Goal: Answer question/provide support

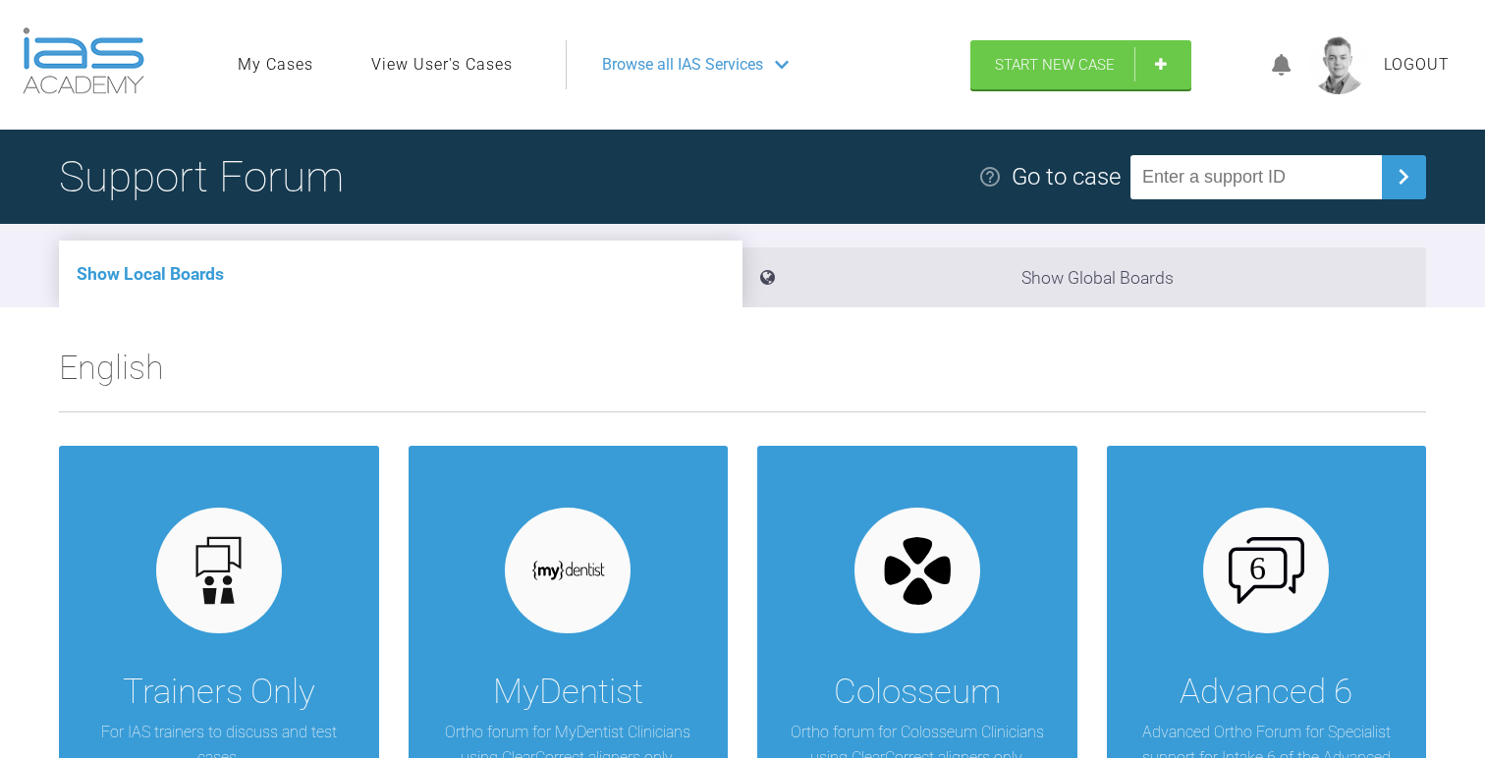
click at [417, 74] on link "View User's Cases" at bounding box center [441, 65] width 141 height 26
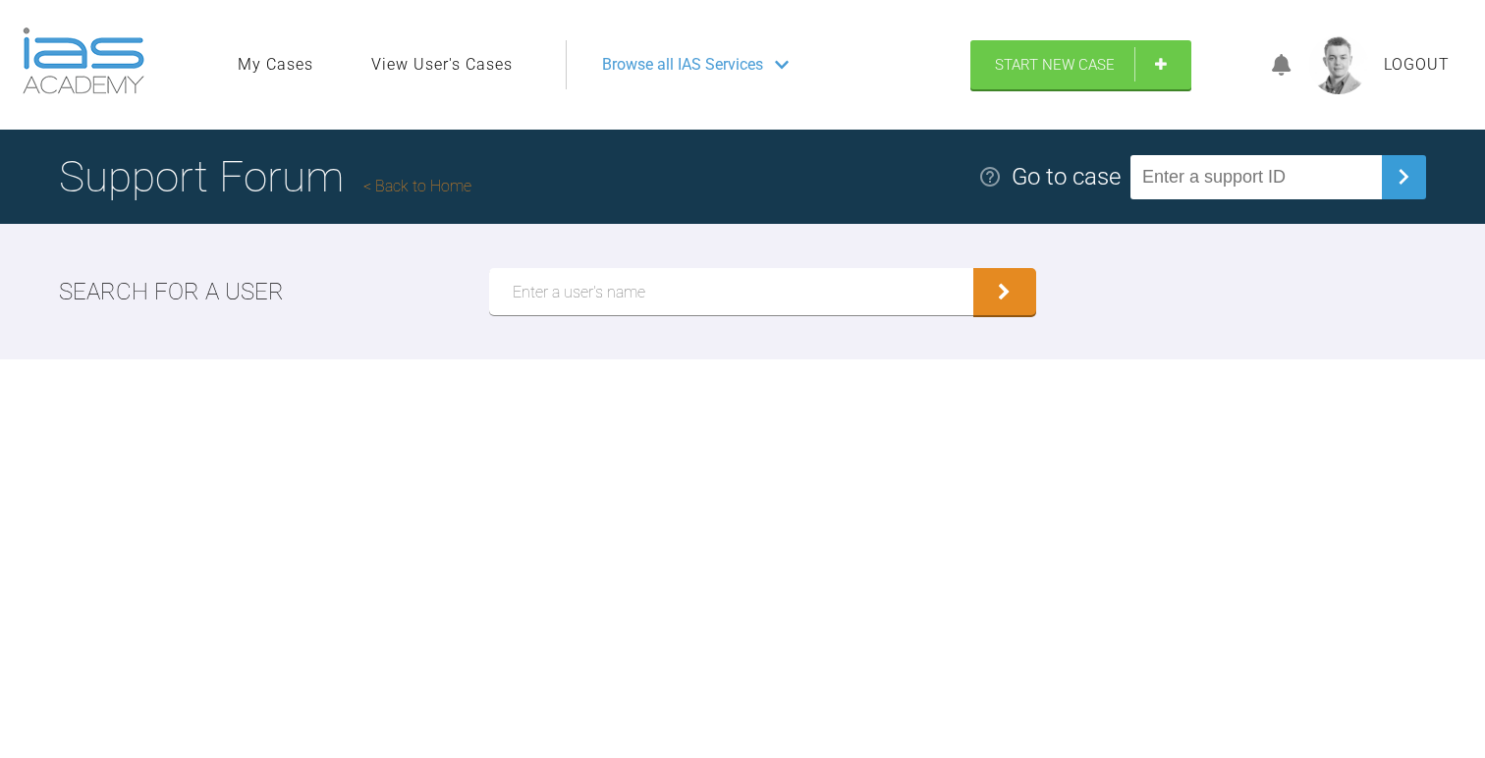
click at [606, 291] on input "text" at bounding box center [731, 291] width 484 height 47
type input "[PERSON_NAME]"
click at [973, 268] on button "submit" at bounding box center [1004, 291] width 63 height 47
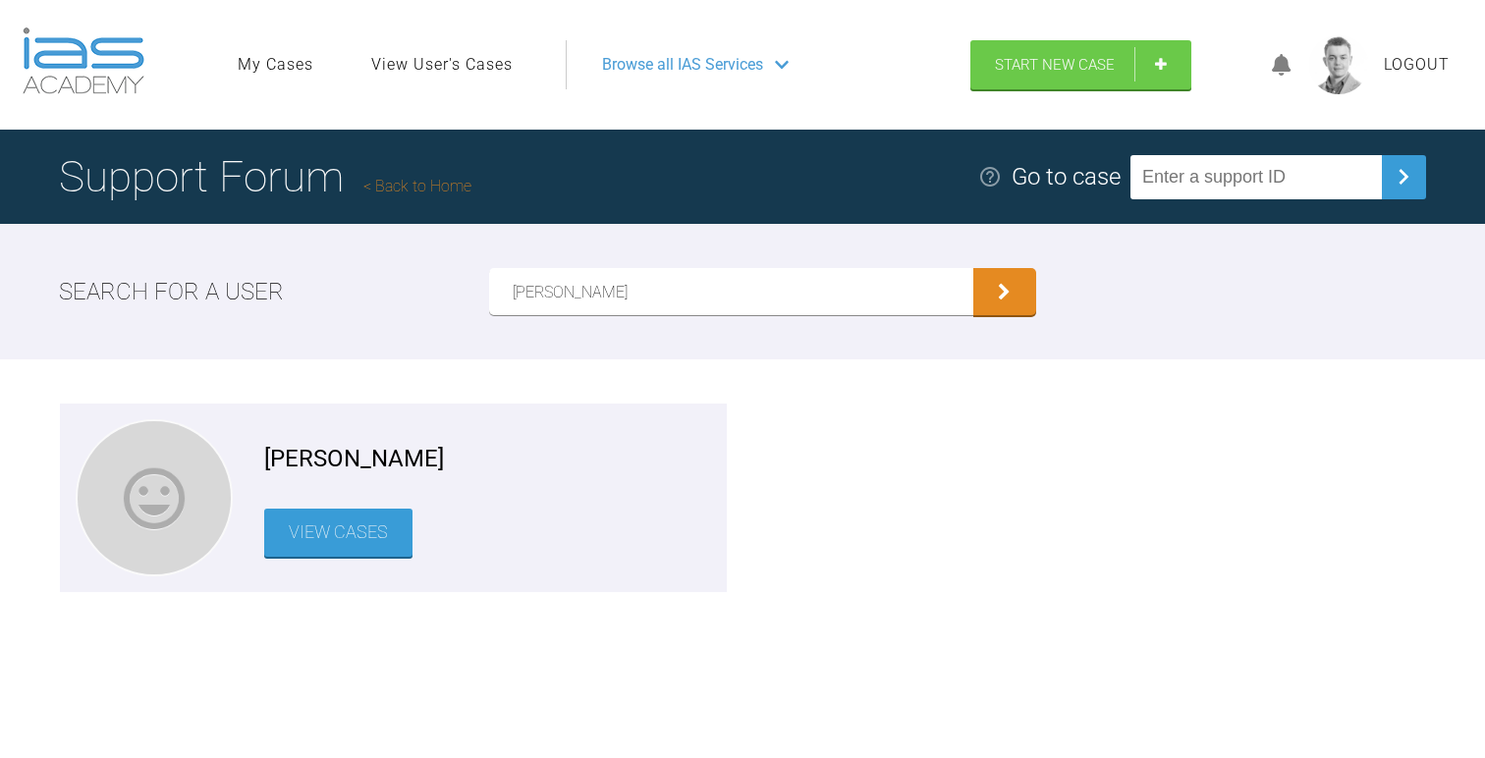
click at [310, 542] on link "View Cases" at bounding box center [338, 533] width 148 height 48
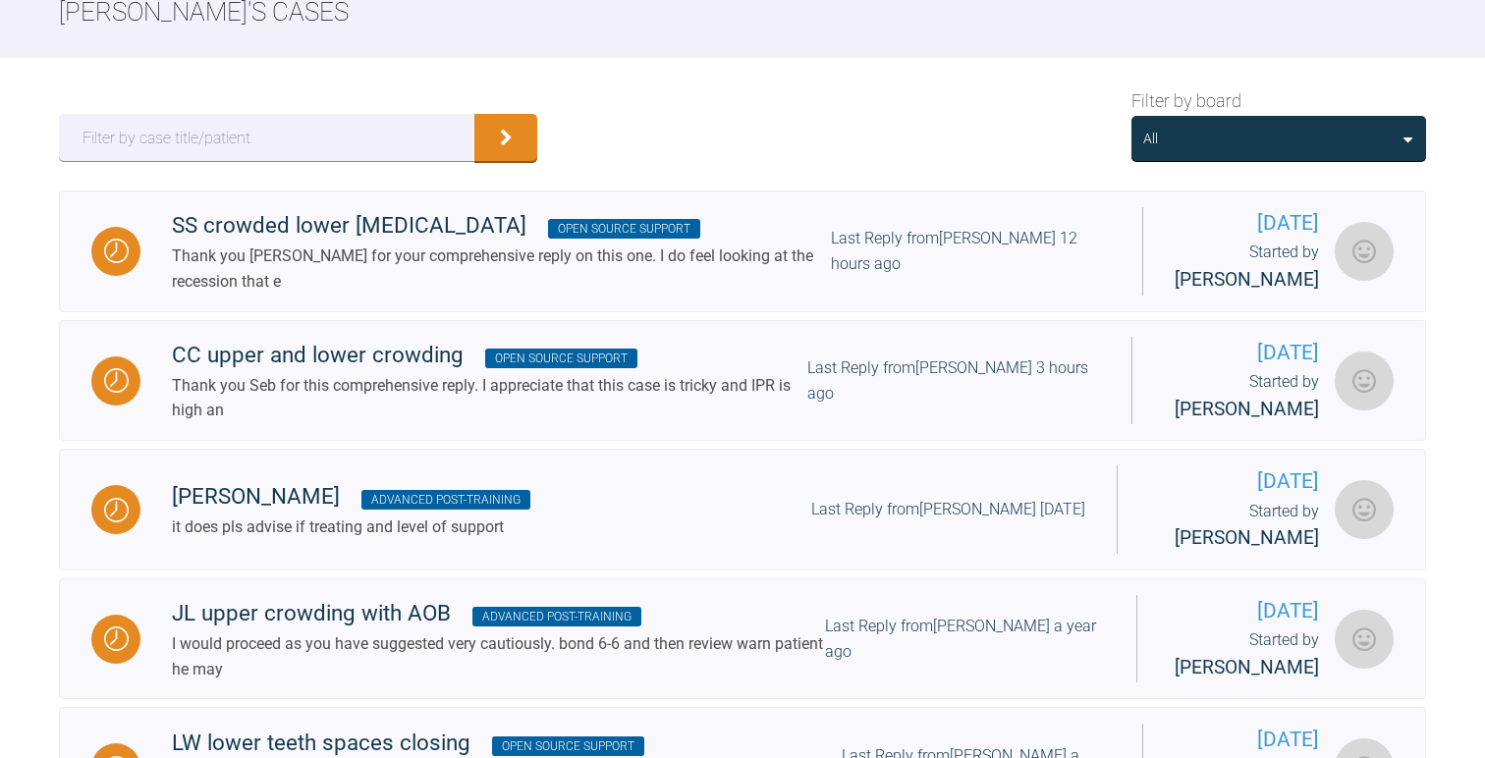
scroll to position [267, 0]
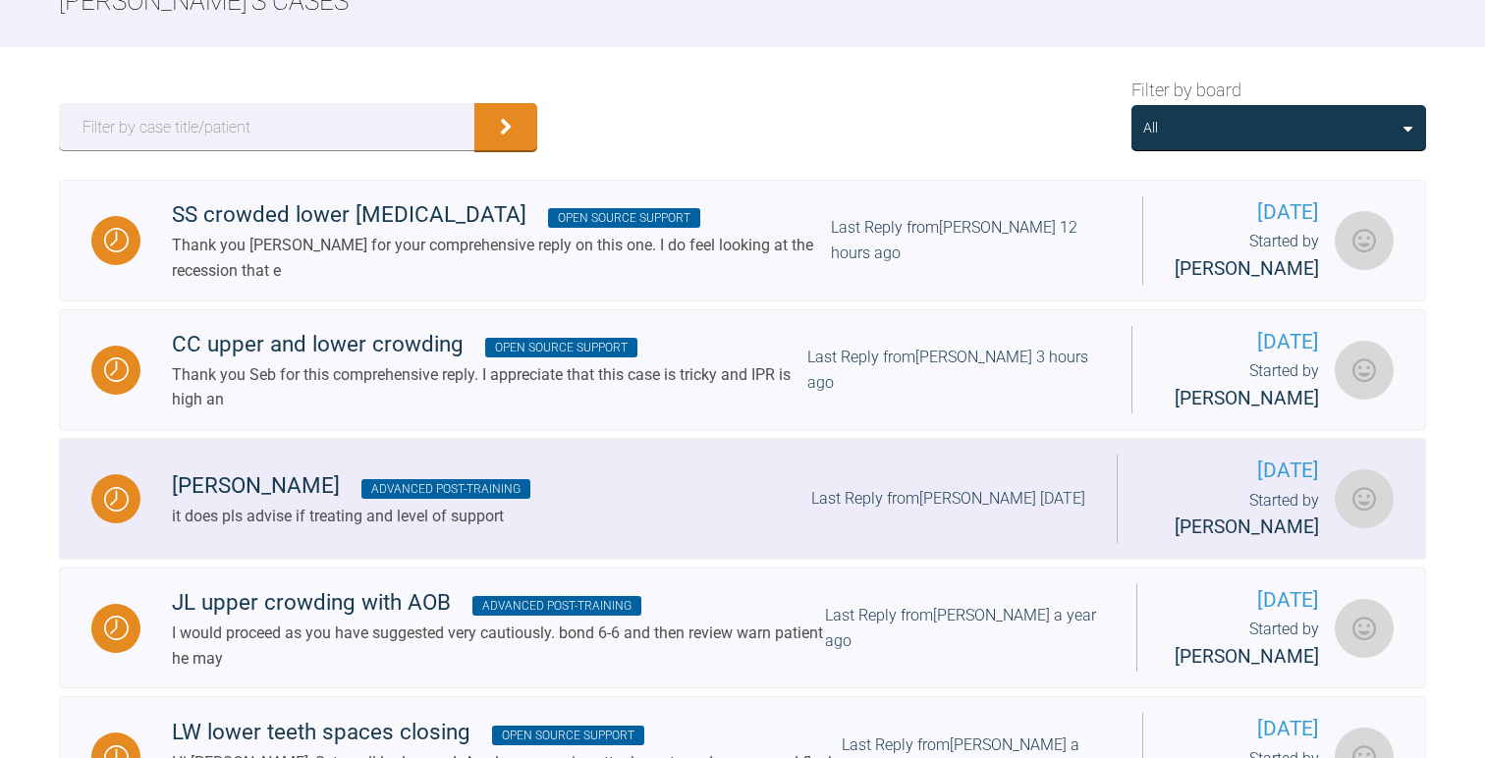
click at [555, 528] on div "[PERSON_NAME] Advanced Post-training it does pls advise if treating and level o…" at bounding box center [628, 498] width 976 height 60
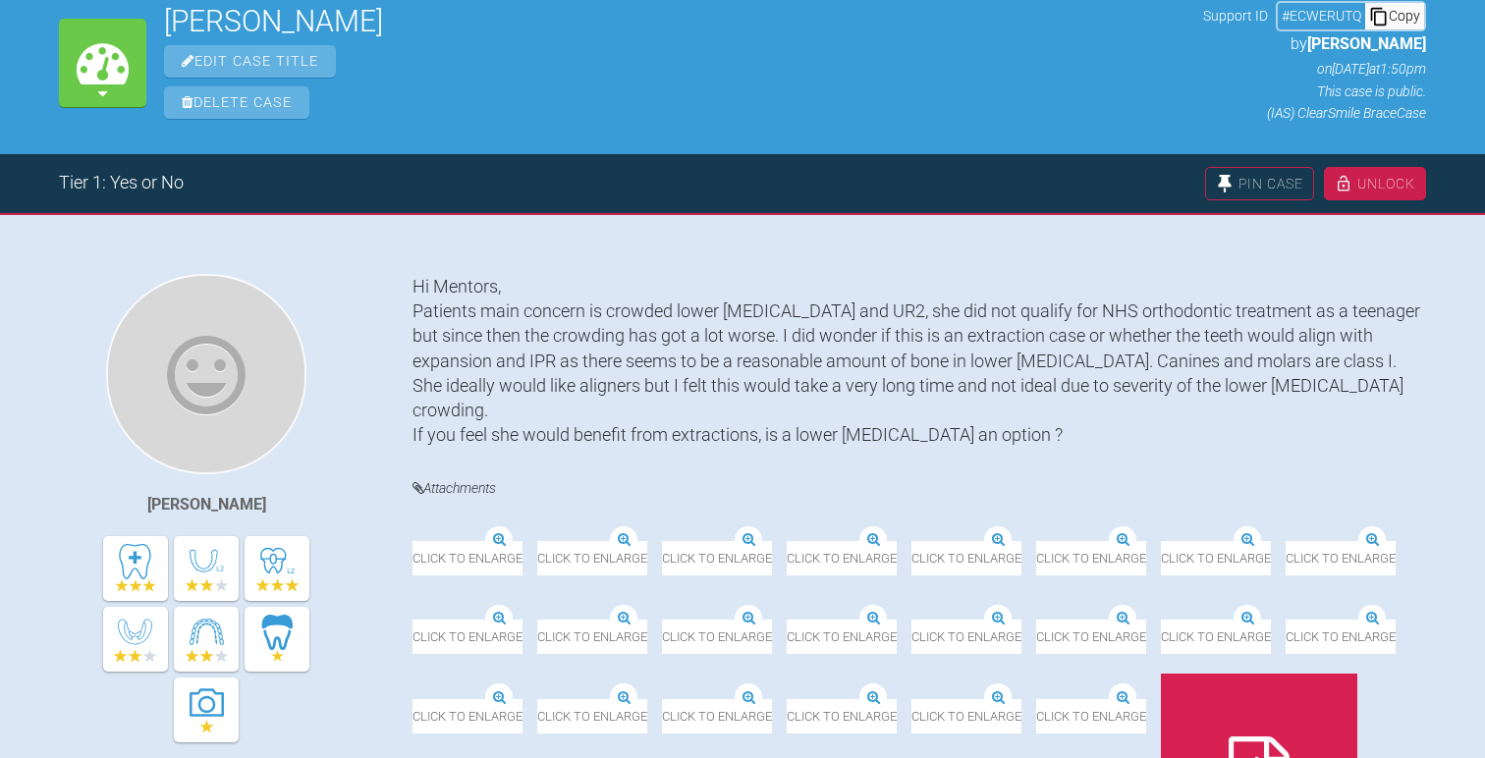
scroll to position [186, 0]
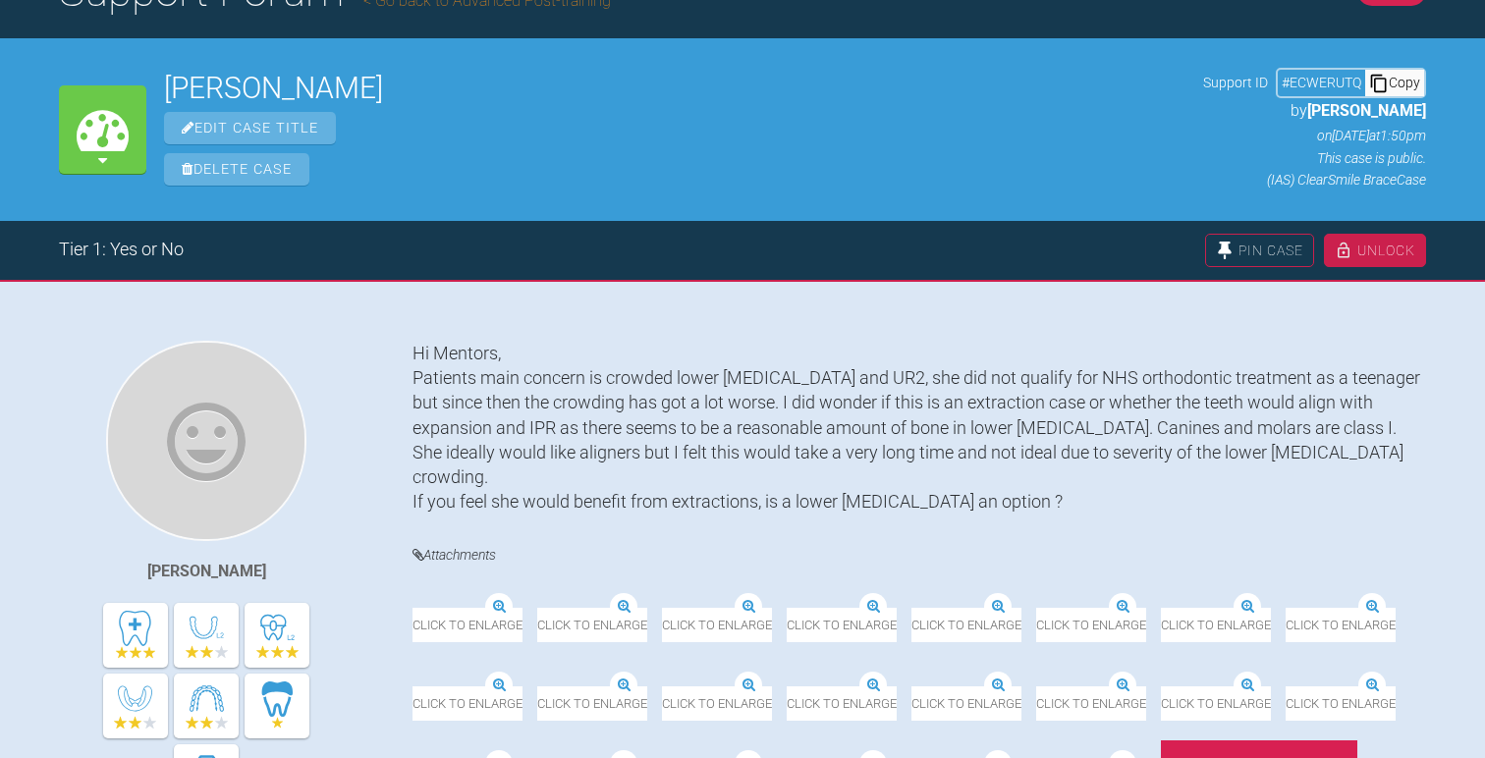
click at [1386, 258] on div "Unlock" at bounding box center [1375, 250] width 102 height 33
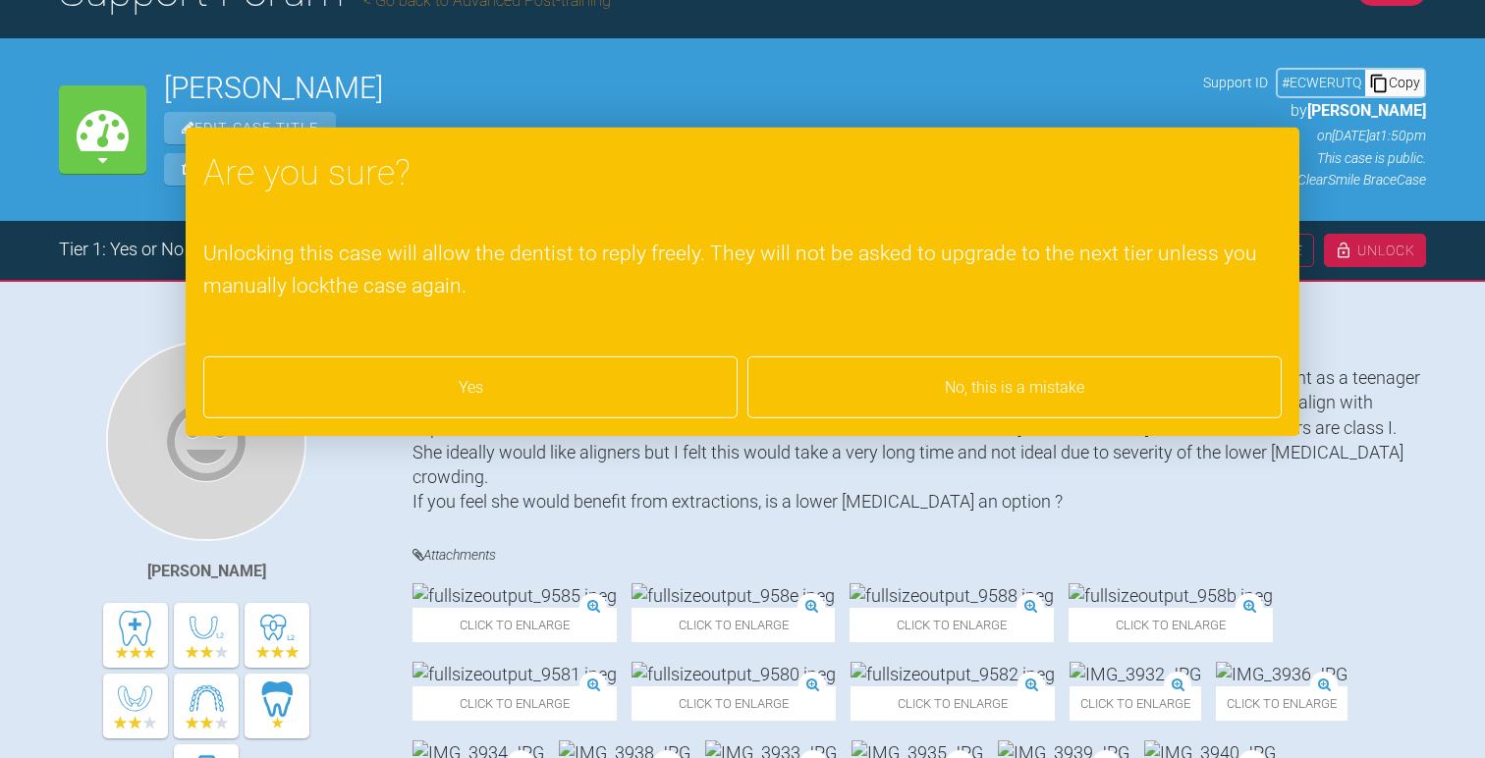
click at [561, 402] on div "Yes" at bounding box center [470, 388] width 534 height 63
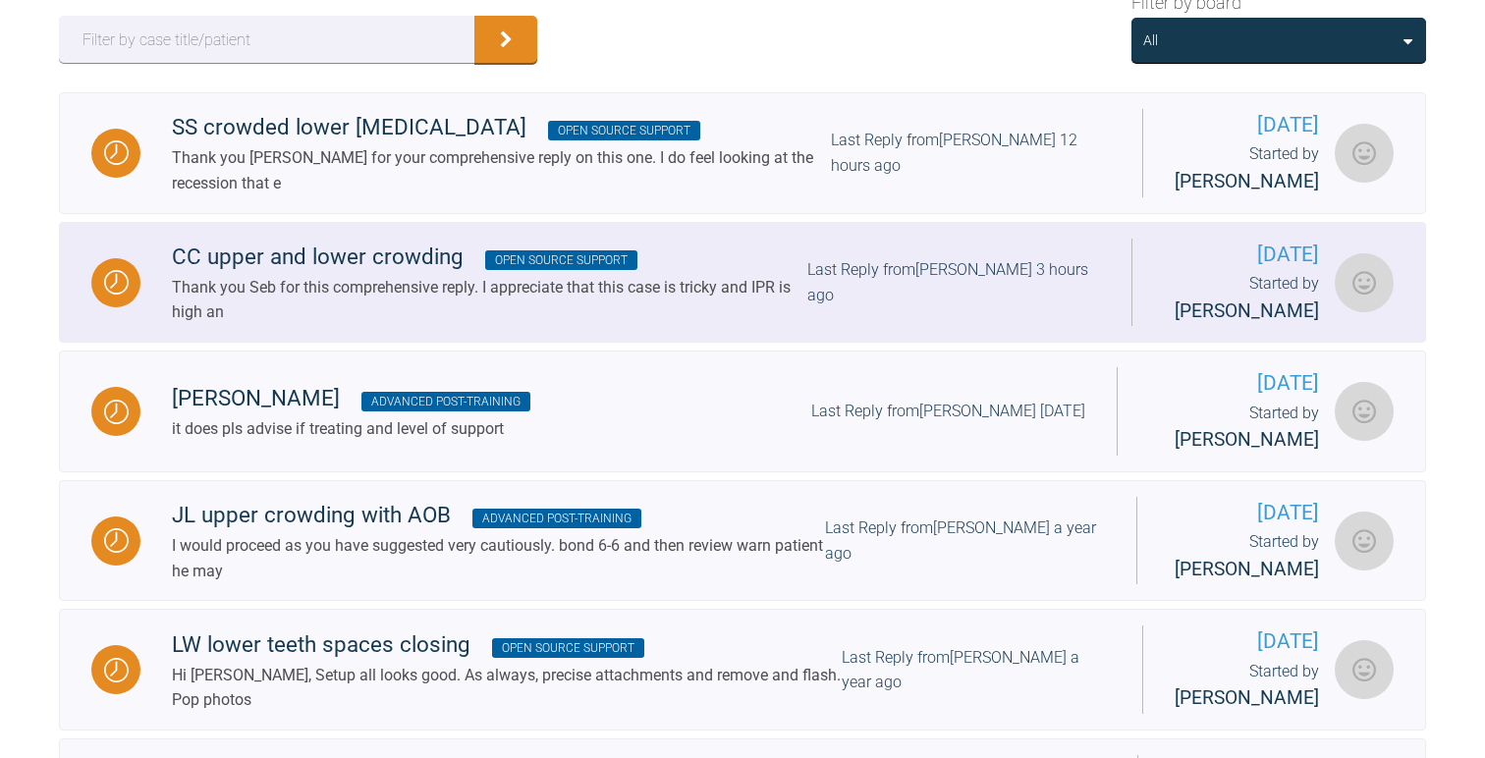
scroll to position [358, 0]
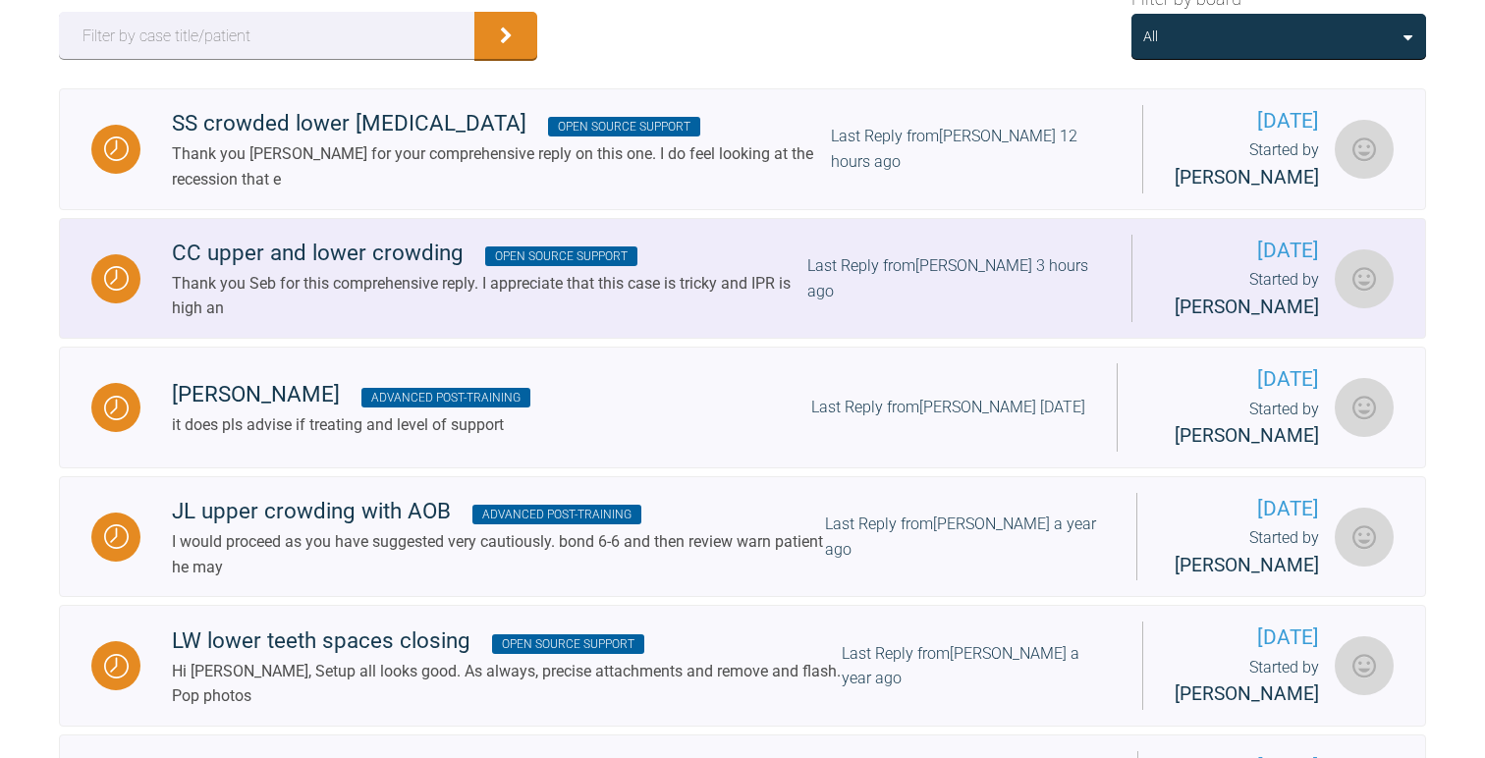
click at [389, 316] on div "Thank you Seb for this comprehensive reply. I appreciate that this case is tric…" at bounding box center [489, 296] width 635 height 50
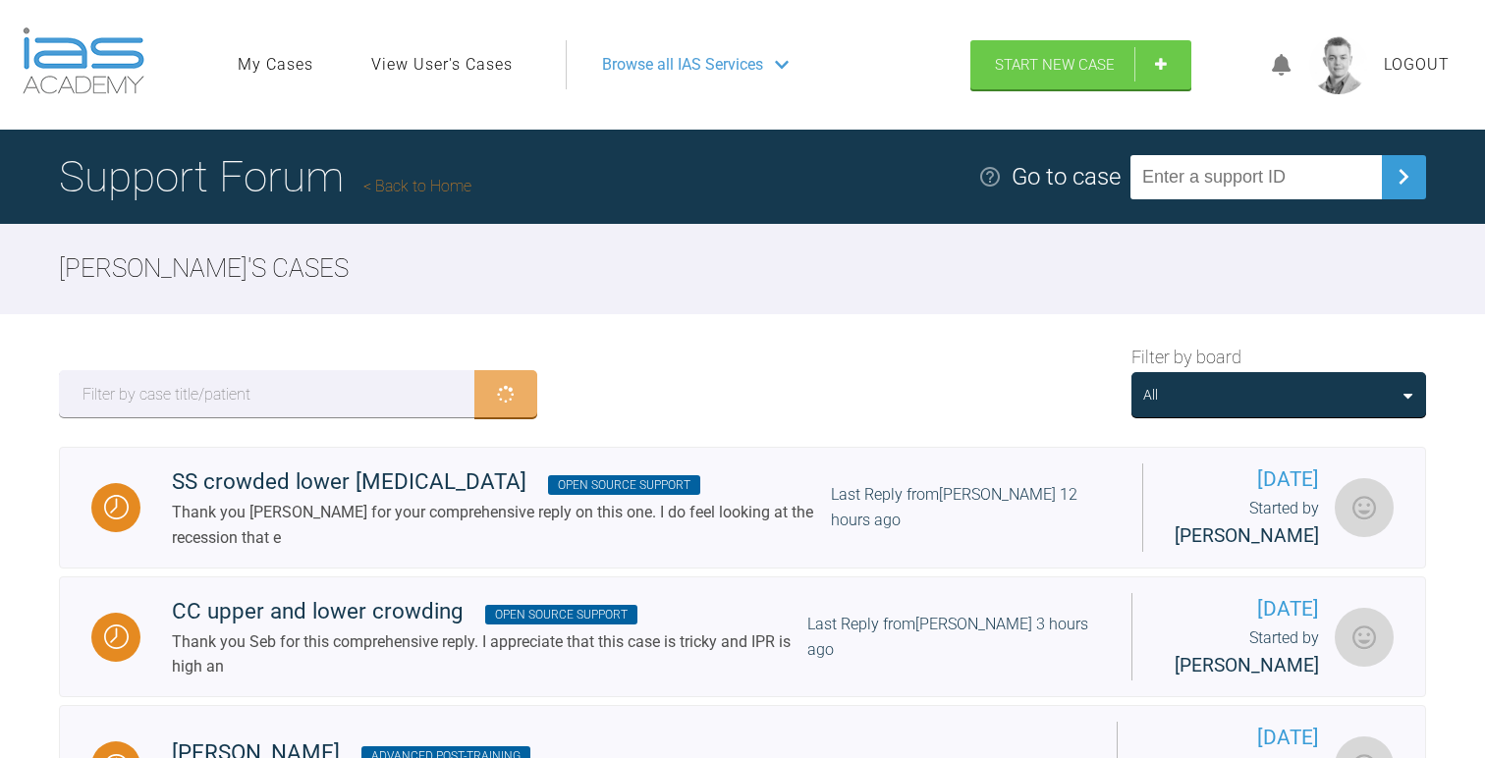
scroll to position [358, 0]
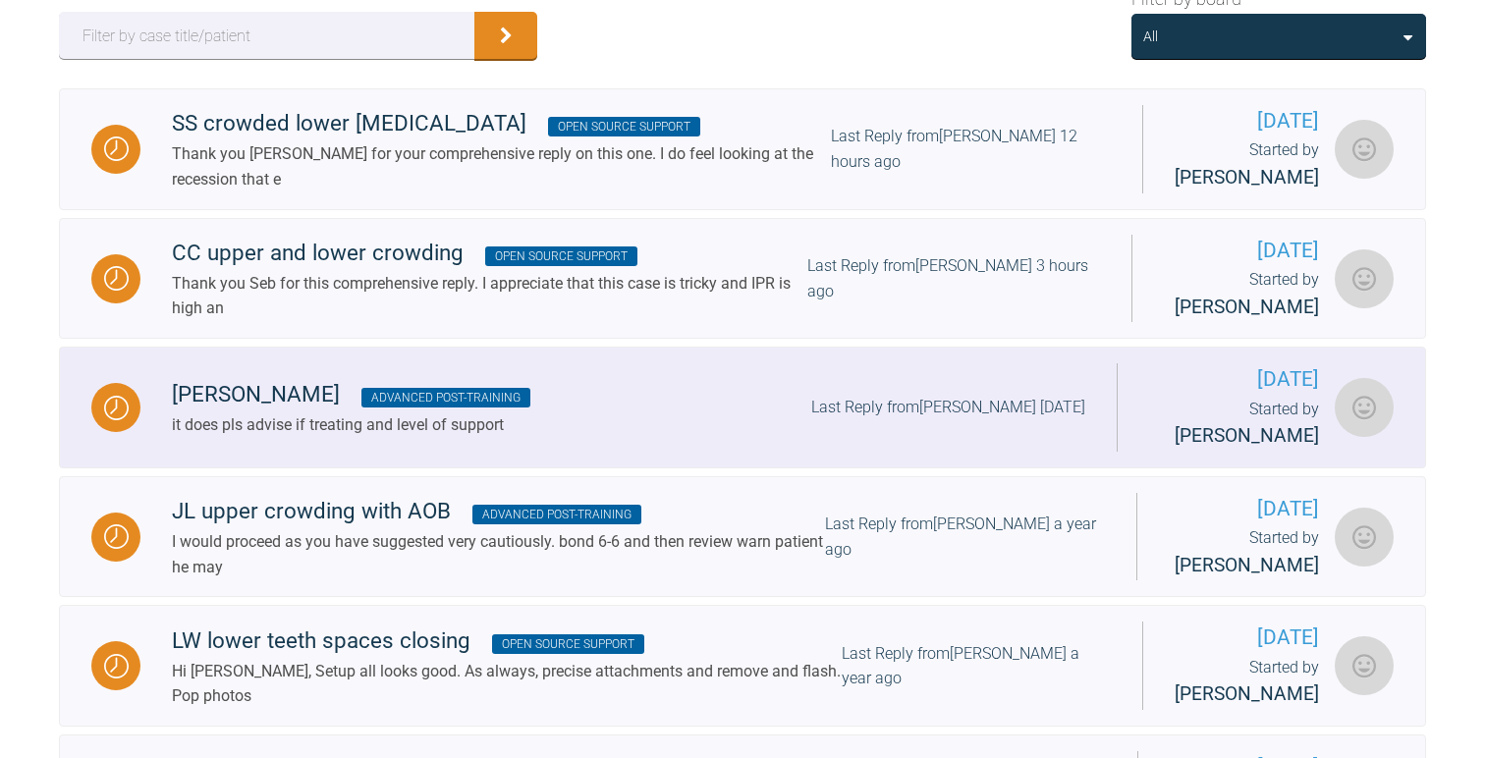
click at [425, 413] on div "[PERSON_NAME] Advanced Post-training" at bounding box center [351, 394] width 358 height 35
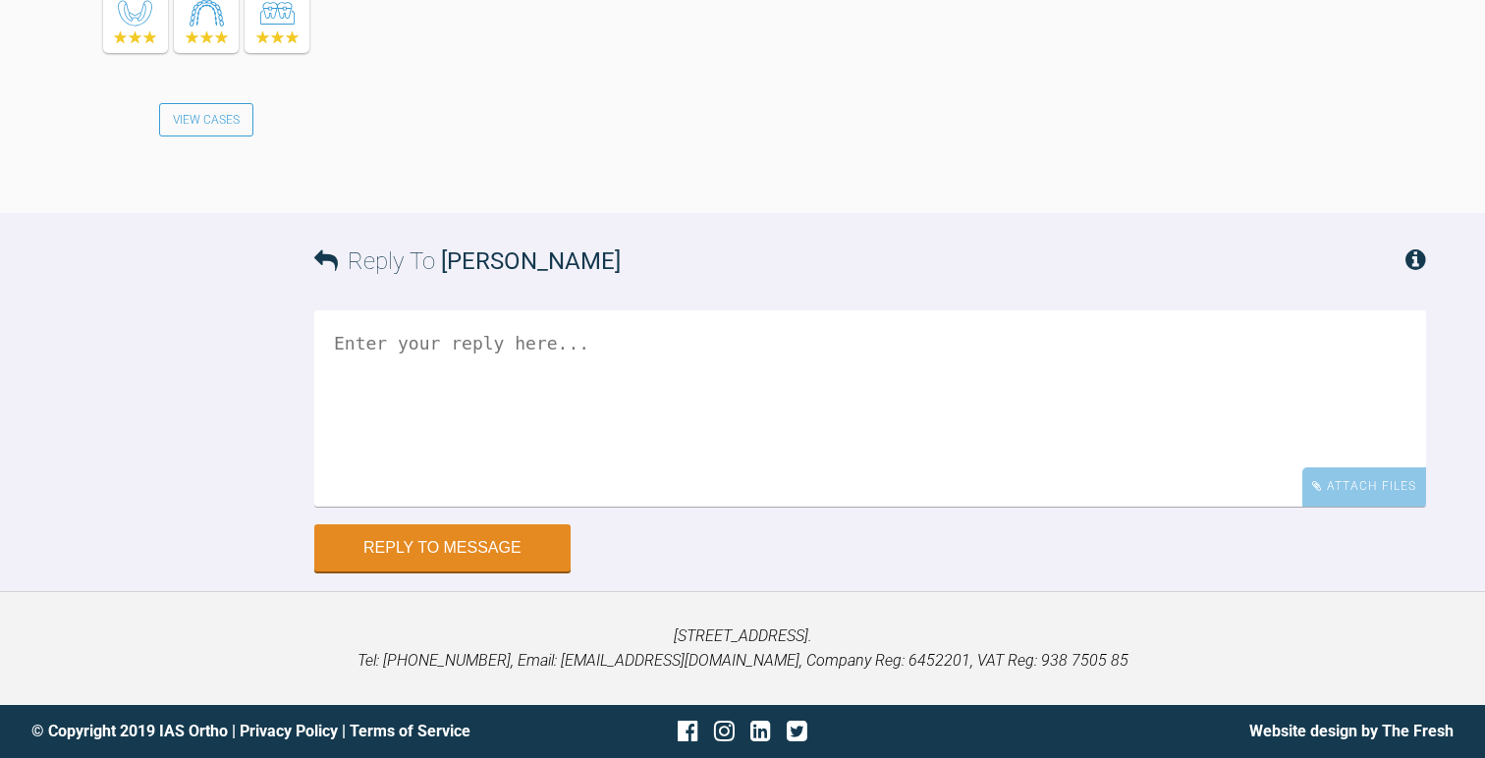
scroll to position [5795, 0]
